Goal: Navigation & Orientation: Find specific page/section

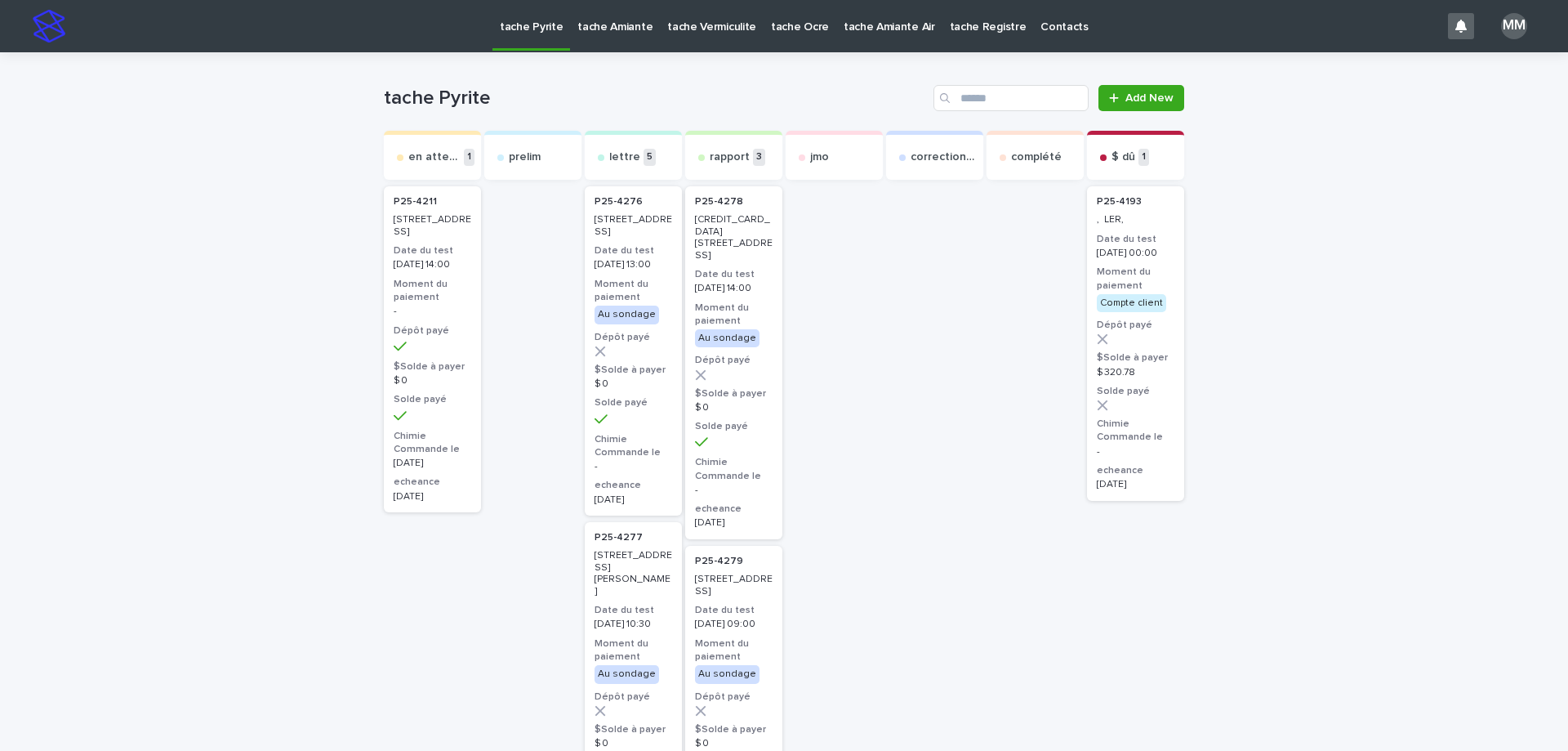
click at [613, 25] on p "tache Amiante" at bounding box center [615, 17] width 75 height 34
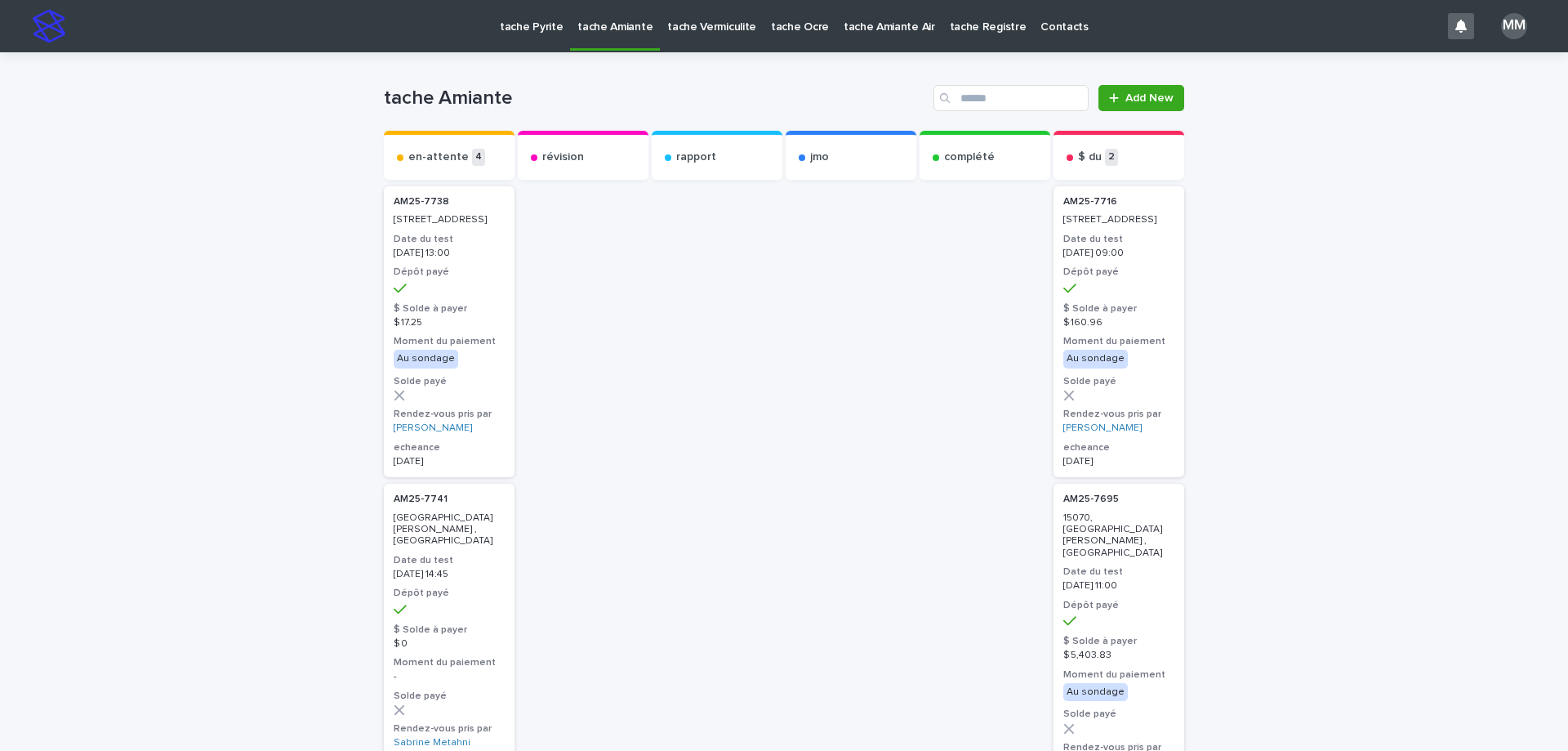
click at [725, 35] on link "tache Vermiculite" at bounding box center [711, 25] width 104 height 51
